Goal: Task Accomplishment & Management: Manage account settings

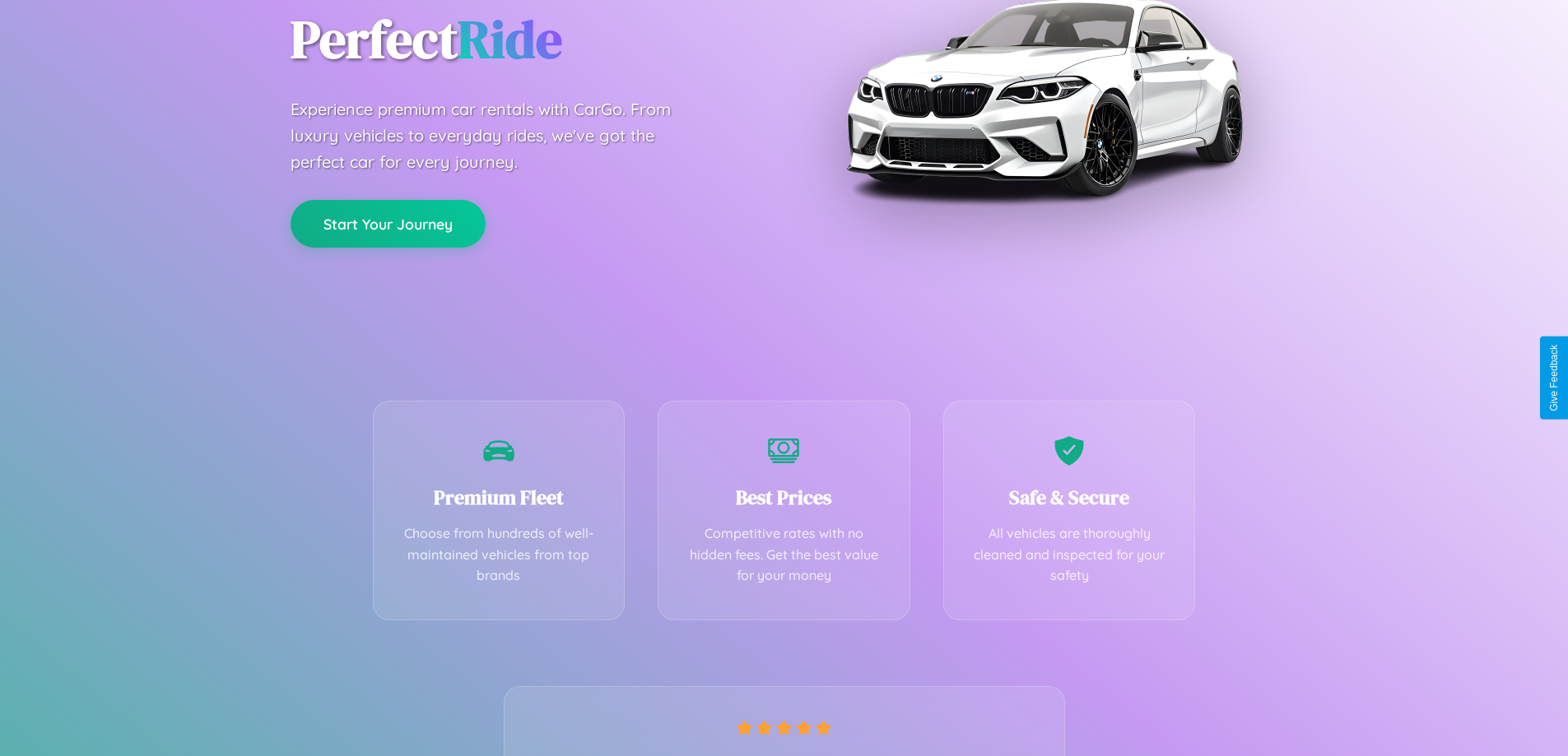
scroll to position [324, 0]
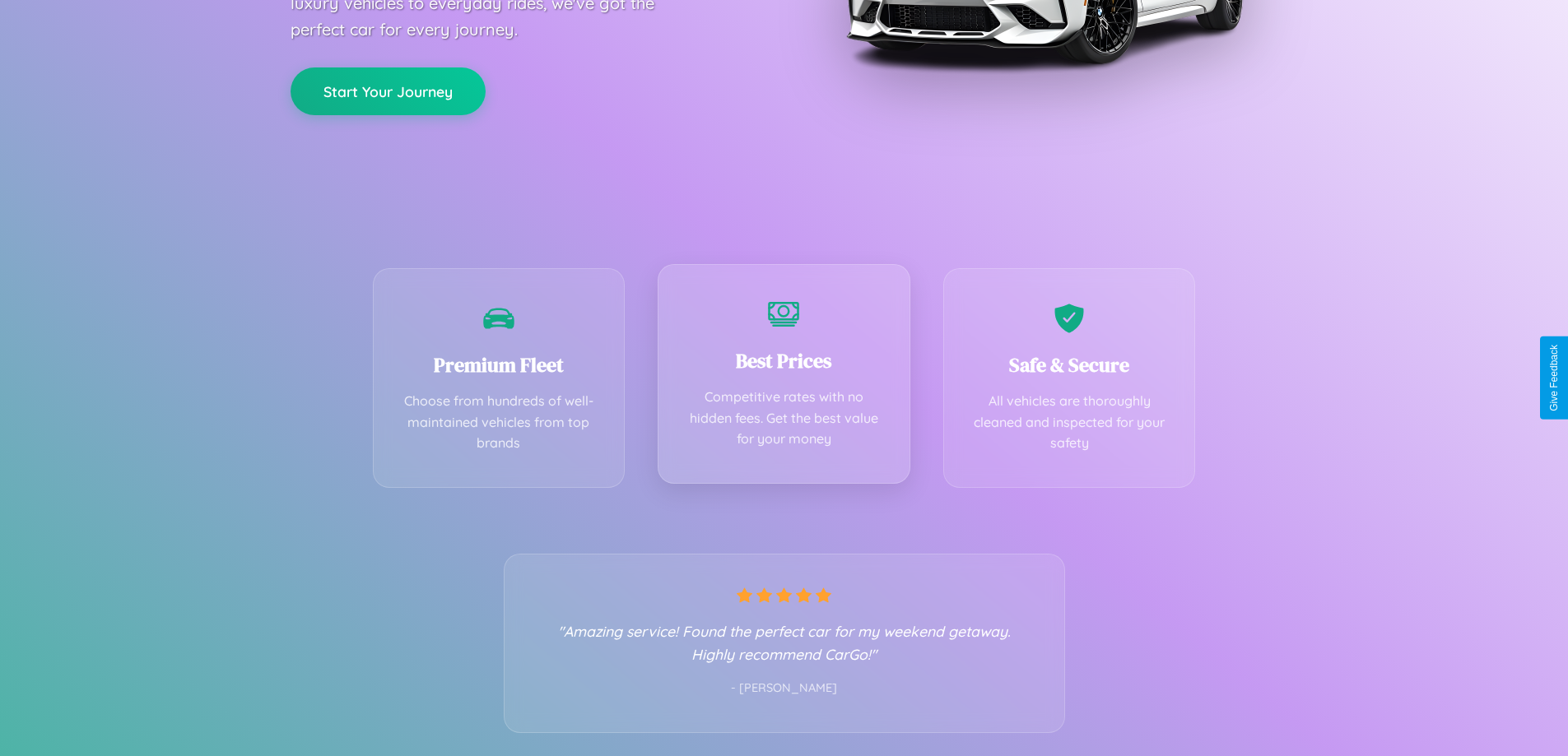
click at [784, 378] on div "Best Prices Competitive rates with no hidden fees. Get the best value for your …" at bounding box center [783, 374] width 252 height 219
click at [387, 90] on button "Start Your Journey" at bounding box center [387, 89] width 195 height 48
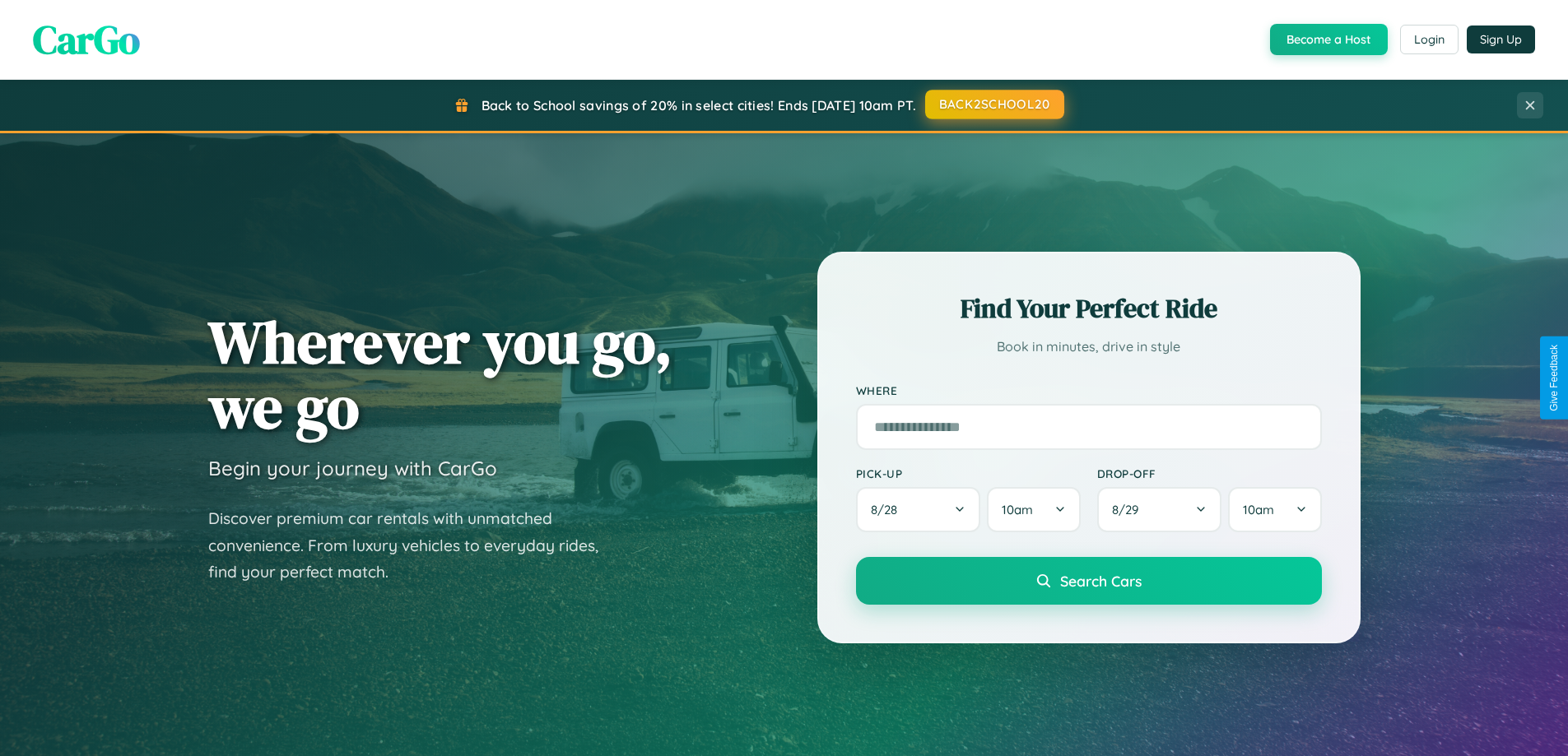
click at [993, 105] on button "BACK2SCHOOL20" at bounding box center [994, 104] width 139 height 30
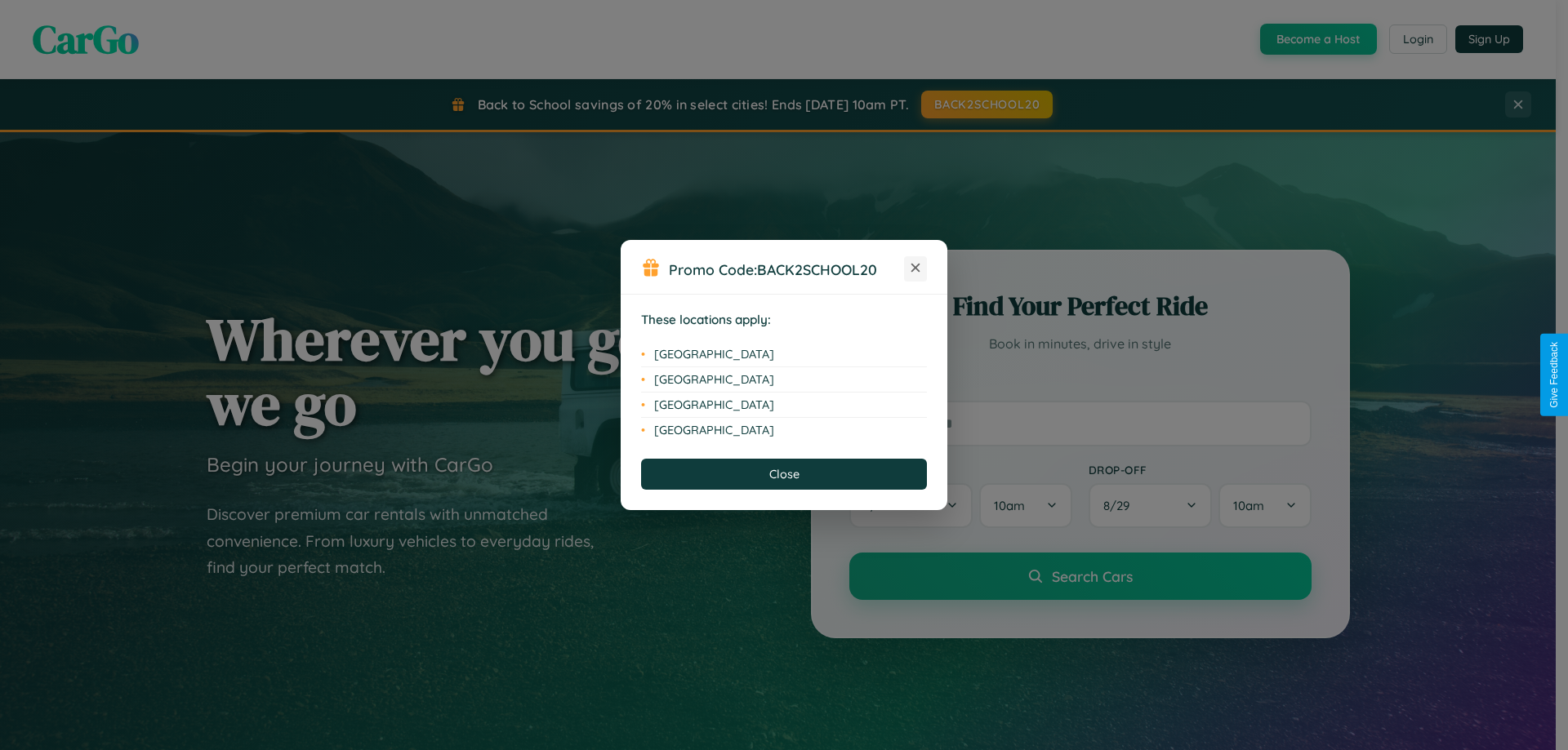
click at [915, 269] on icon at bounding box center [916, 268] width 9 height 9
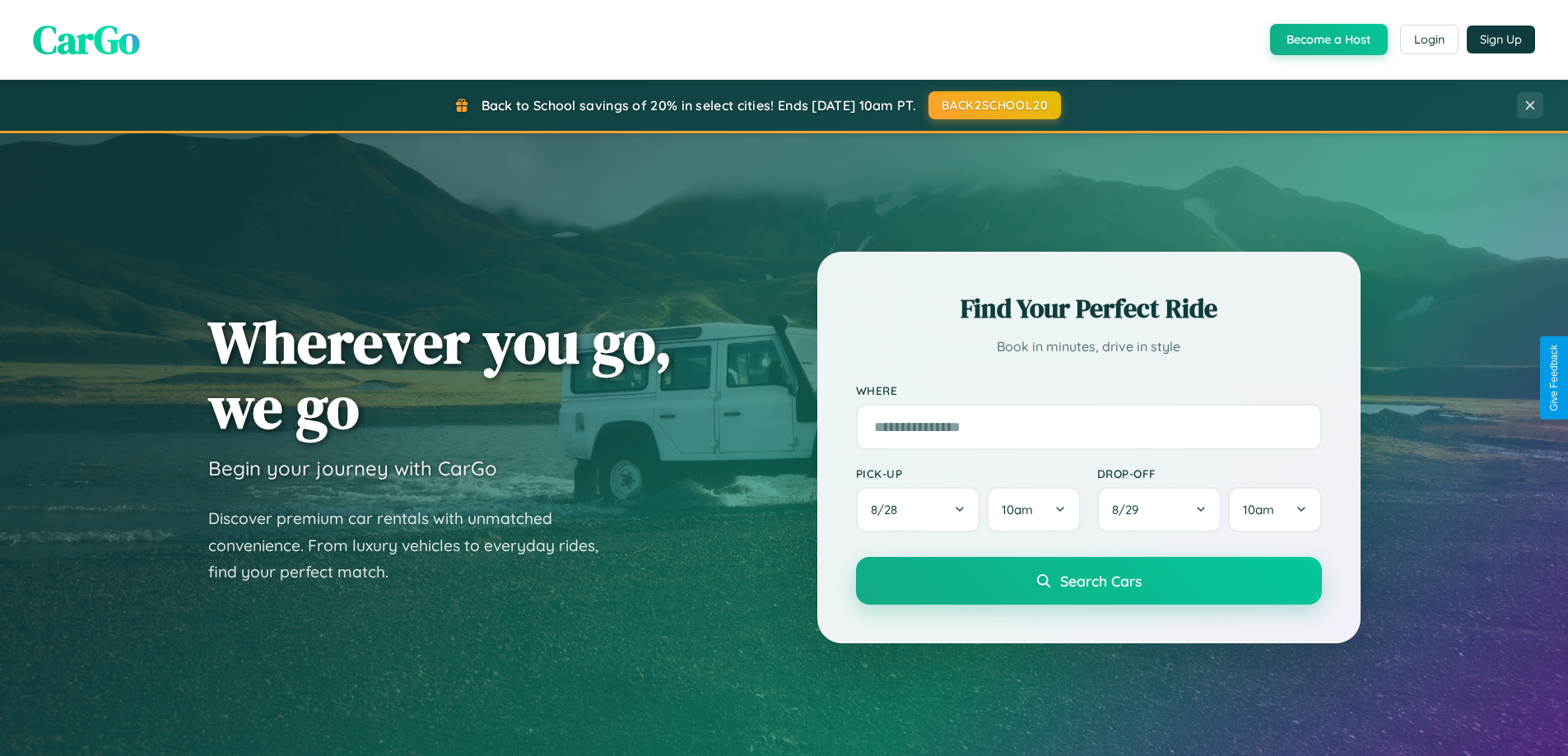
scroll to position [710, 0]
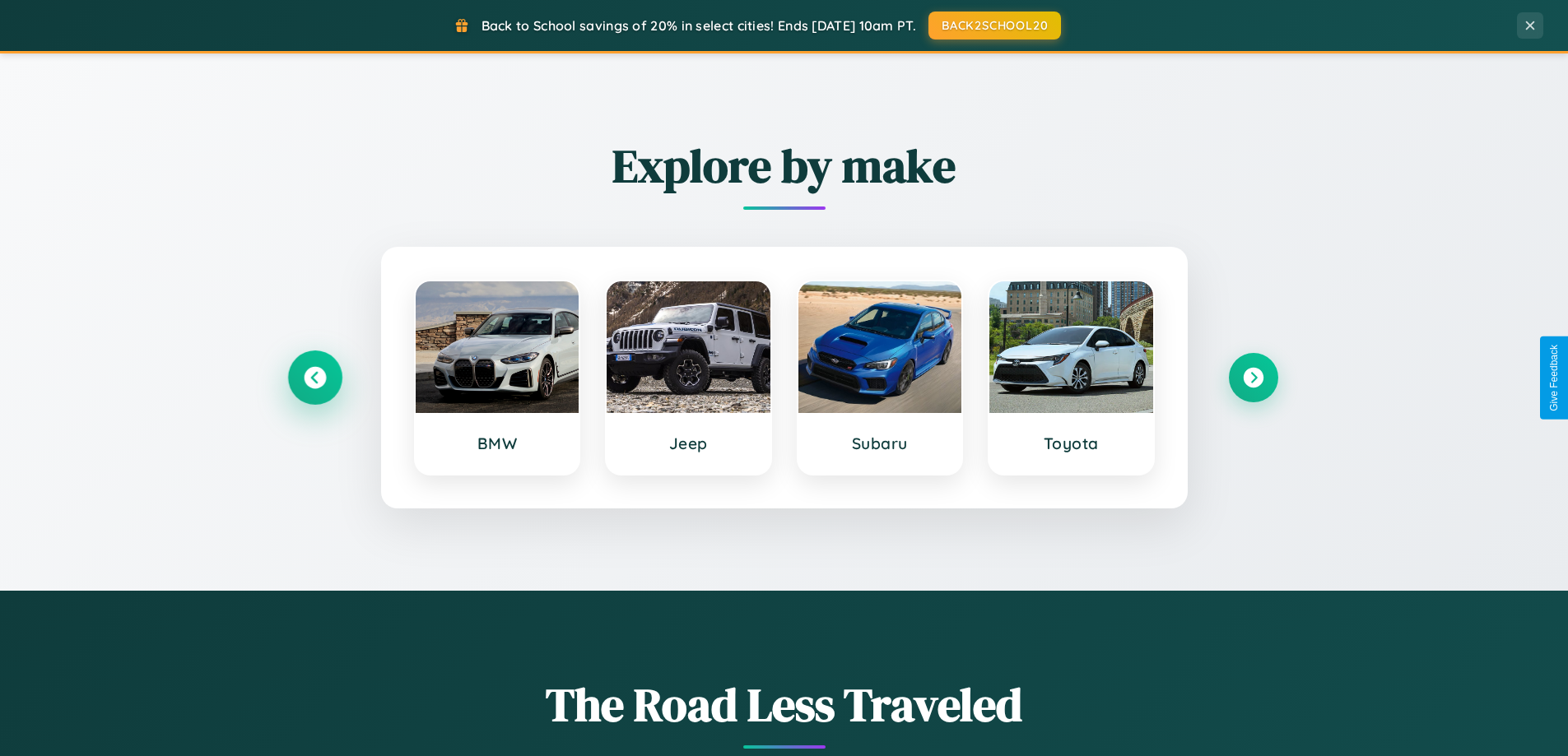
click at [315, 378] on icon at bounding box center [315, 378] width 22 height 22
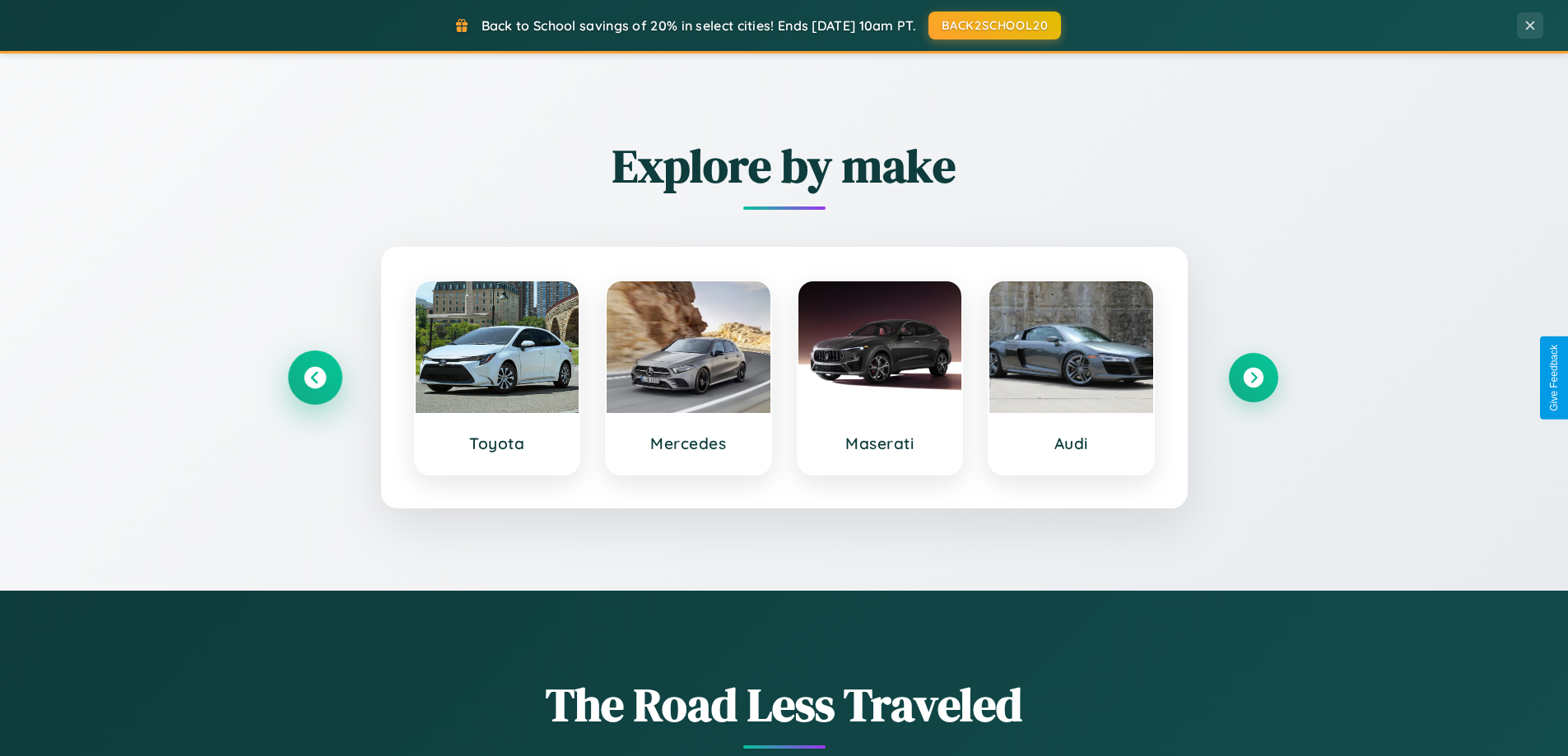
click at [315, 378] on icon at bounding box center [315, 378] width 22 height 22
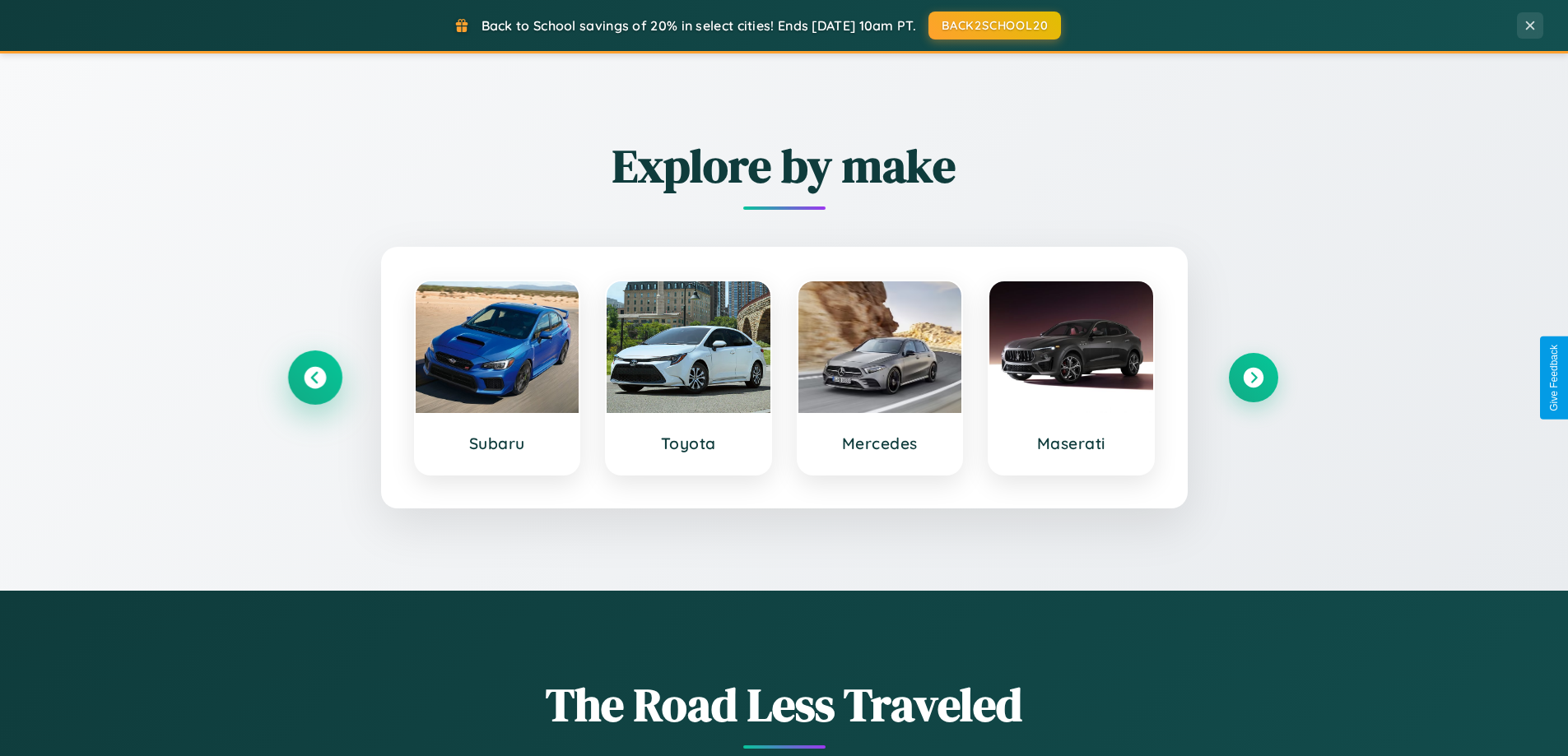
click at [315, 378] on icon at bounding box center [315, 378] width 22 height 22
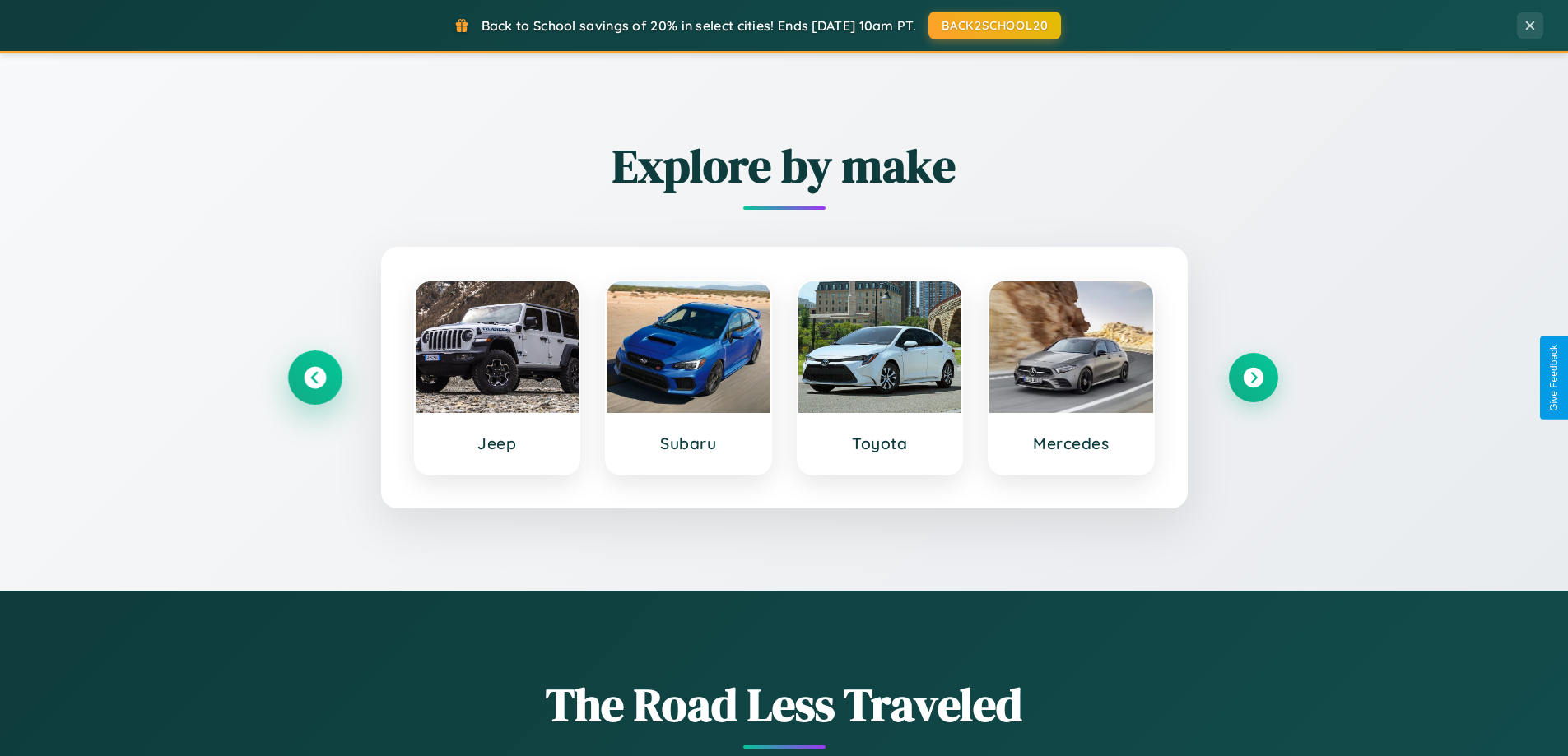
scroll to position [1132, 0]
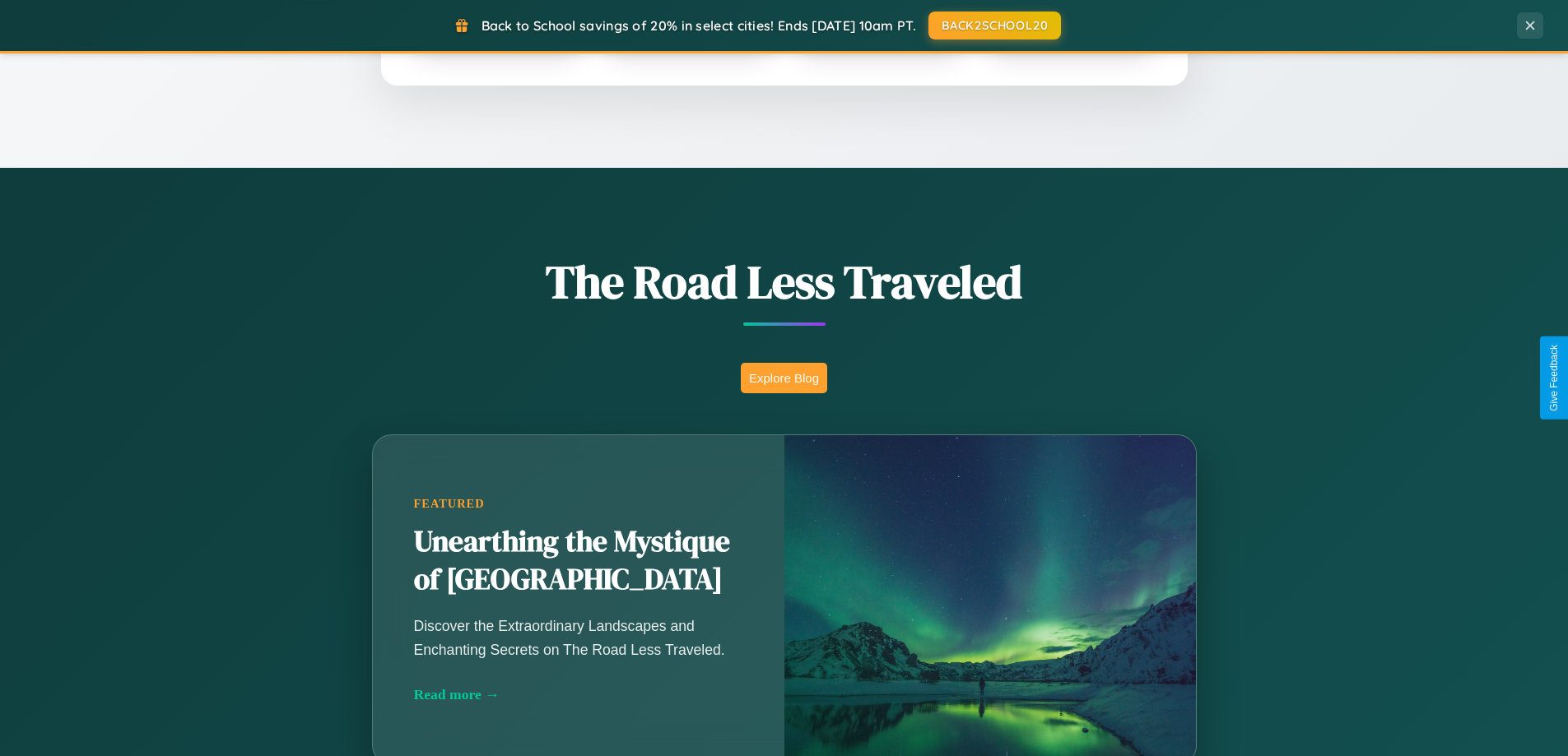
click at [784, 378] on button "Explore Blog" at bounding box center [784, 378] width 86 height 30
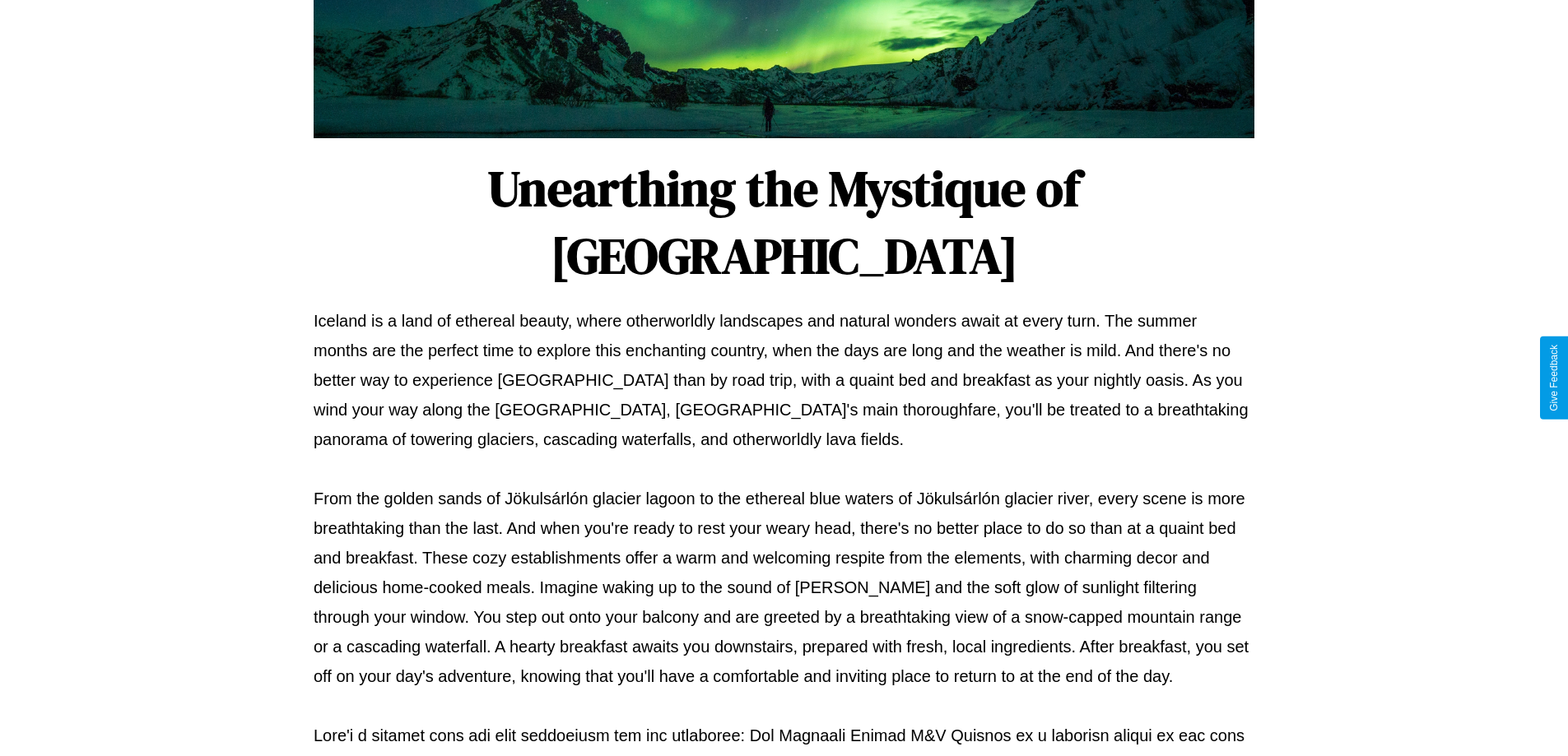
scroll to position [532, 0]
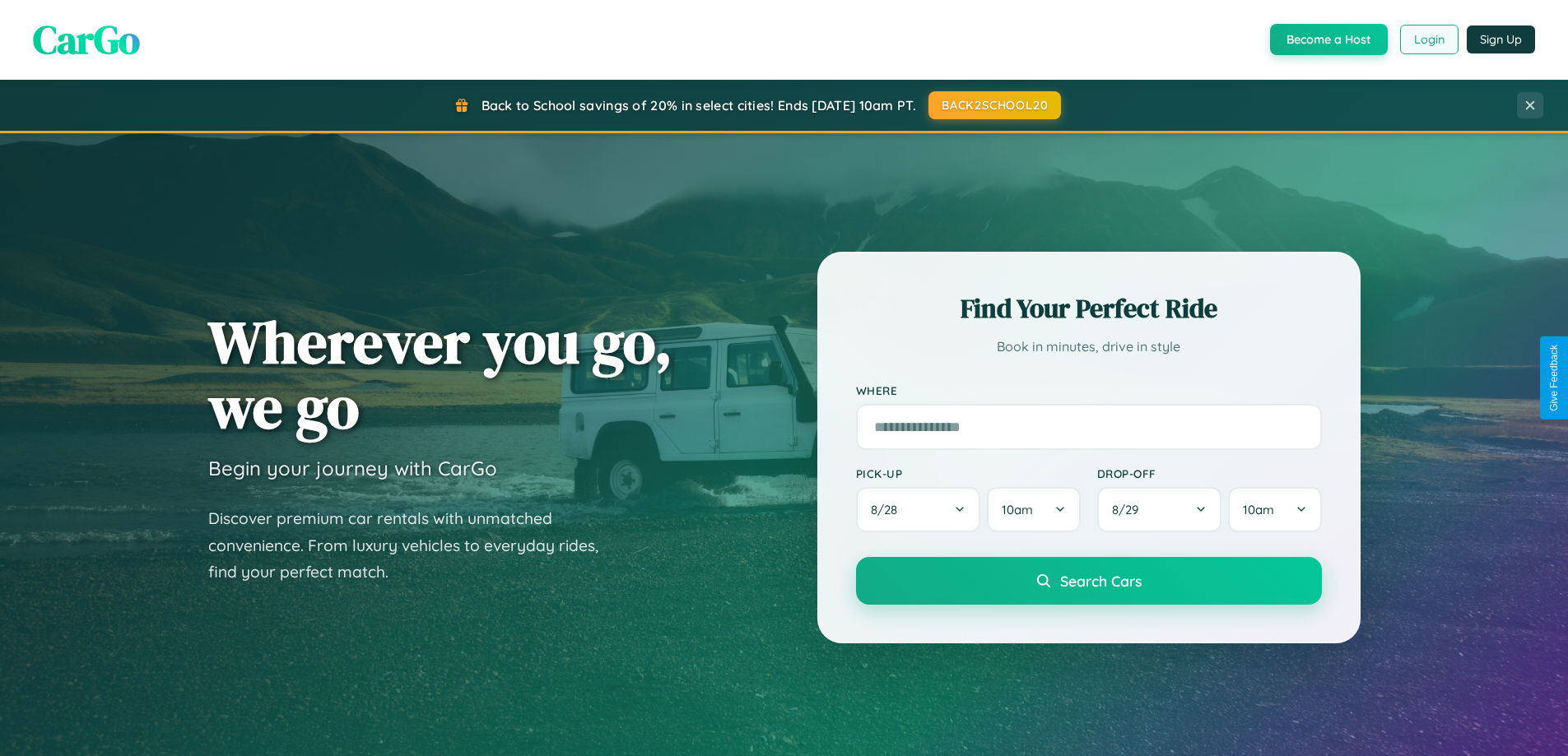
click at [1428, 40] on button "Login" at bounding box center [1429, 39] width 58 height 30
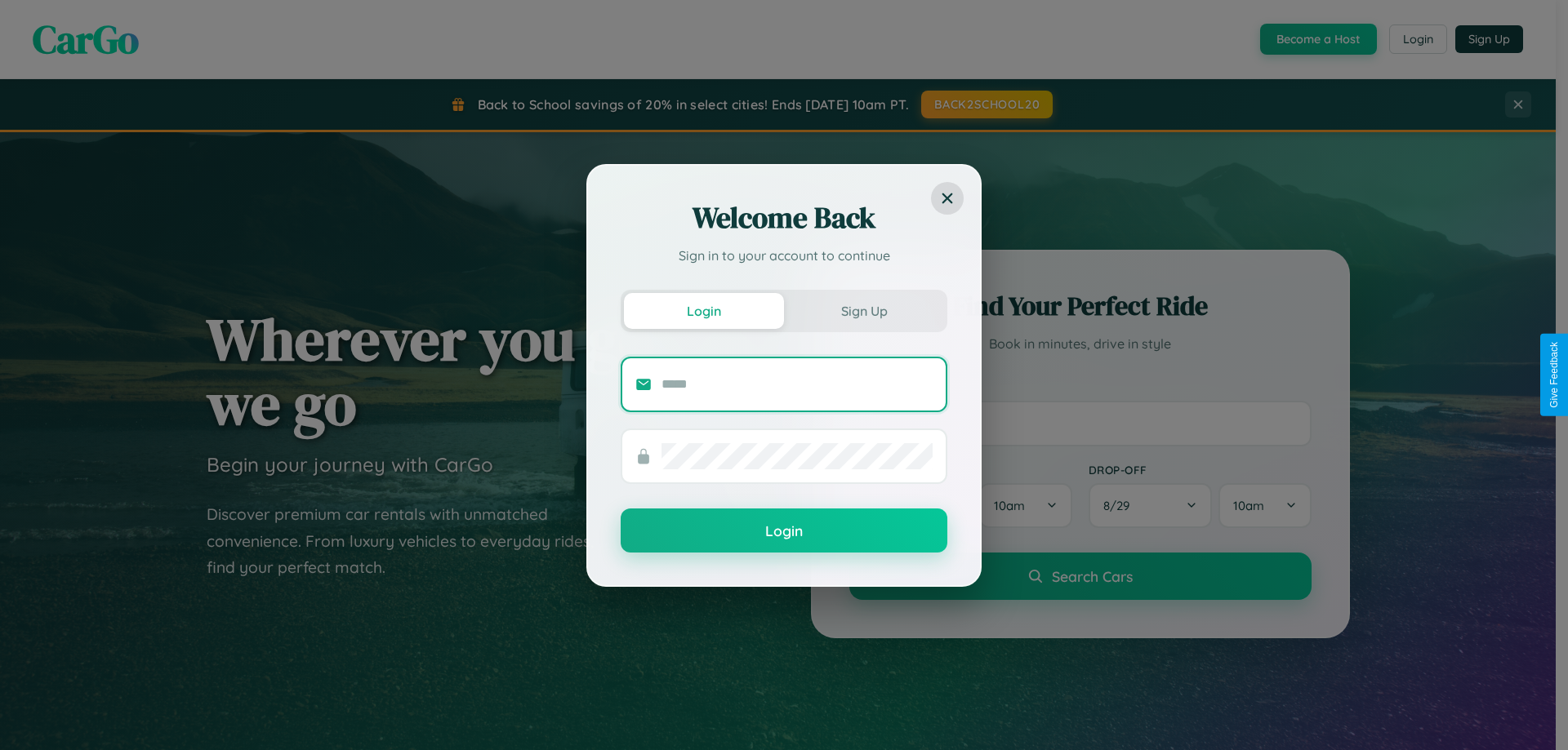
click at [797, 383] on input "text" at bounding box center [797, 384] width 271 height 26
type input "**********"
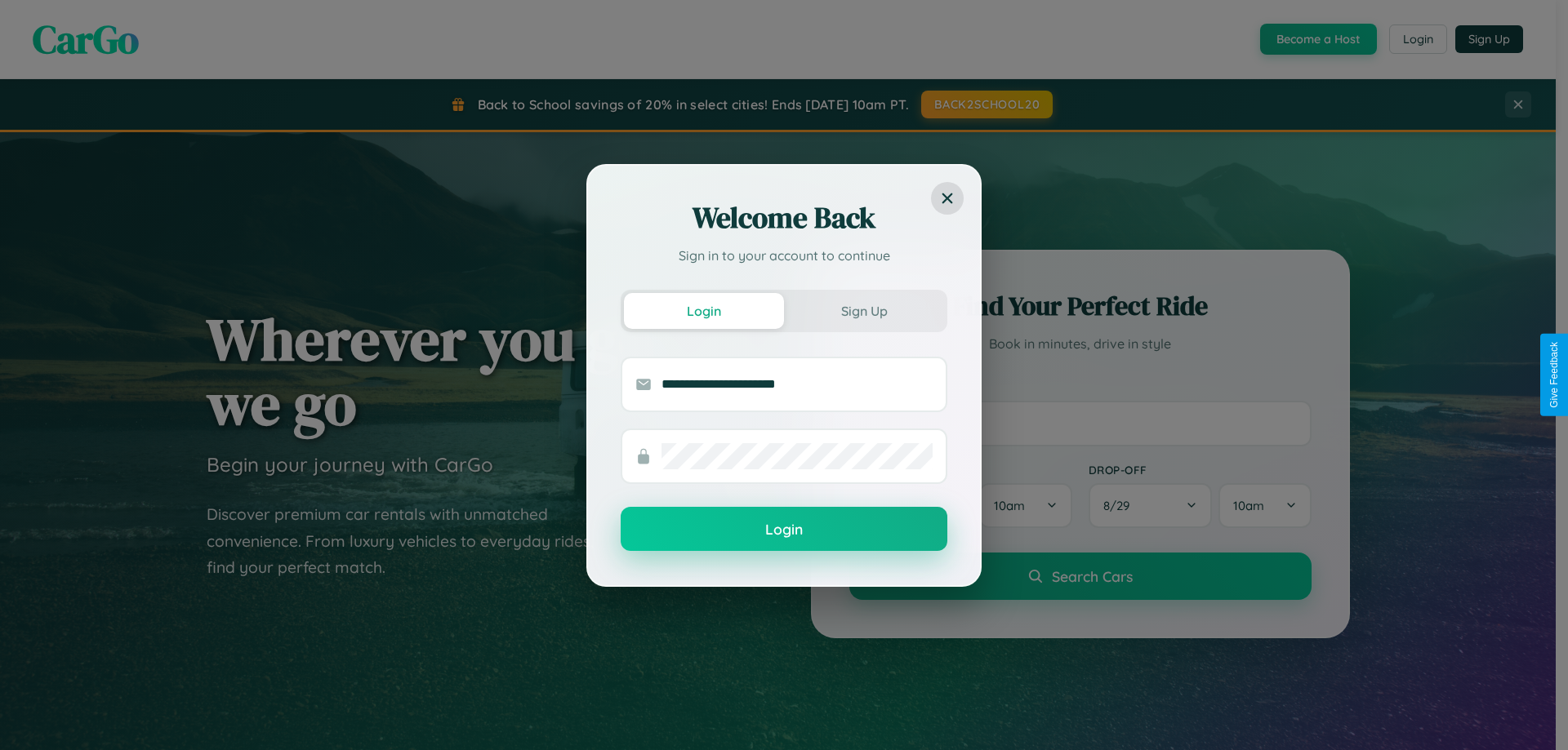
click at [784, 530] on button "Login" at bounding box center [784, 529] width 326 height 44
